Goal: Information Seeking & Learning: Learn about a topic

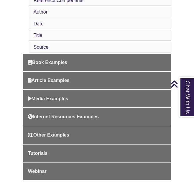
scroll to position [271, 0]
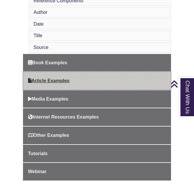
click at [60, 78] on span "Article Examples" at bounding box center [49, 80] width 42 height 5
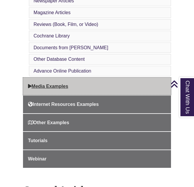
scroll to position [318, 0]
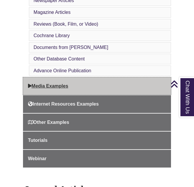
click at [49, 83] on span "Media Examples" at bounding box center [48, 85] width 40 height 5
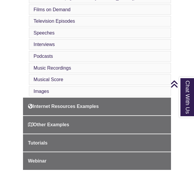
scroll to position [342, 0]
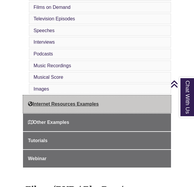
click at [57, 101] on span "Internet Resources Examples" at bounding box center [63, 103] width 71 height 5
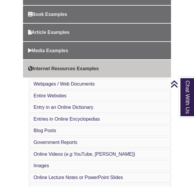
scroll to position [259, 0]
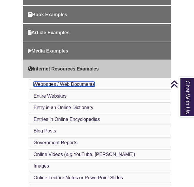
click at [51, 82] on link "Webpages / Web Documents" at bounding box center [64, 84] width 61 height 5
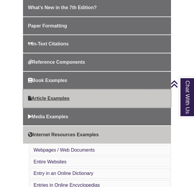
scroll to position [189, 0]
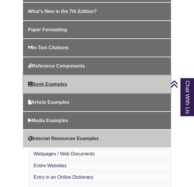
click at [49, 82] on span "Book Examples" at bounding box center [47, 84] width 39 height 5
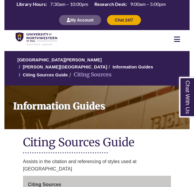
scroll to position [129, 0]
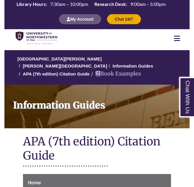
scroll to position [230, 0]
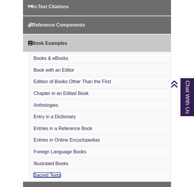
click at [53, 172] on link "Sacred Texts" at bounding box center [47, 174] width 27 height 5
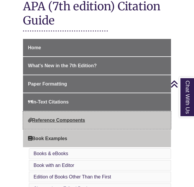
scroll to position [135, 0]
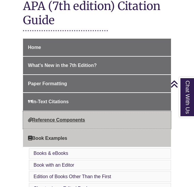
click at [45, 117] on span "Reference Components" at bounding box center [56, 119] width 57 height 5
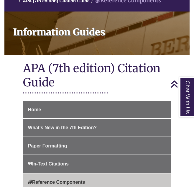
scroll to position [74, 0]
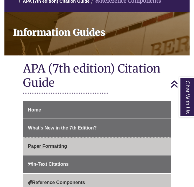
click at [41, 144] on span "Paper Formatting" at bounding box center [47, 146] width 39 height 5
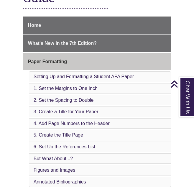
scroll to position [158, 0]
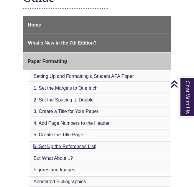
click at [63, 144] on link "6. Set Up the References List" at bounding box center [65, 146] width 62 height 5
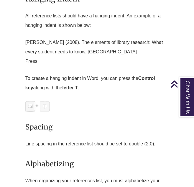
scroll to position [2127, 0]
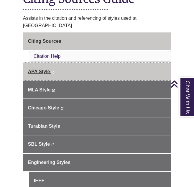
scroll to position [144, 0]
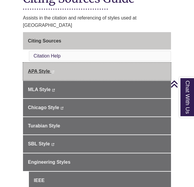
click at [41, 69] on span "APA Style" at bounding box center [39, 71] width 22 height 5
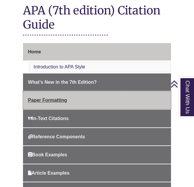
scroll to position [132, 0]
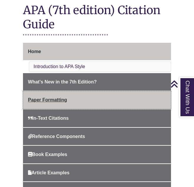
click at [47, 96] on link "Paper Formatting" at bounding box center [97, 100] width 148 height 18
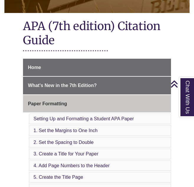
scroll to position [149, 0]
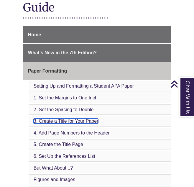
click at [62, 118] on link "3. Create a Title for Your Paper" at bounding box center [66, 120] width 65 height 5
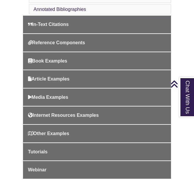
scroll to position [332, 0]
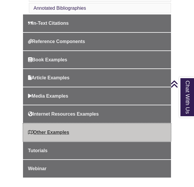
click at [47, 130] on span "Other Examples" at bounding box center [48, 132] width 41 height 5
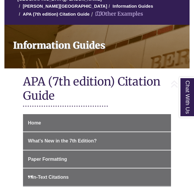
scroll to position [60, 0]
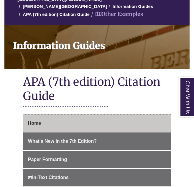
click at [33, 121] on span "Home" at bounding box center [34, 123] width 13 height 5
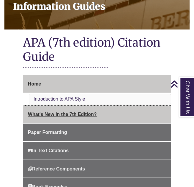
scroll to position [100, 0]
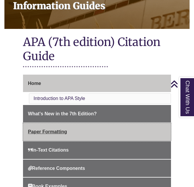
click at [43, 129] on span "Paper Formatting" at bounding box center [47, 131] width 39 height 5
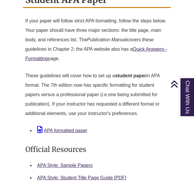
scroll to position [543, 0]
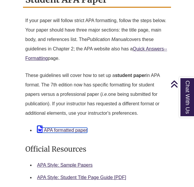
click at [60, 128] on link "APA formatted paper" at bounding box center [62, 130] width 50 height 5
